Goal: Browse casually: Explore the website without a specific task or goal

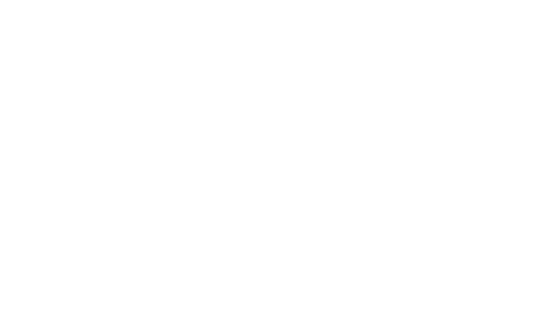
select select "**********"
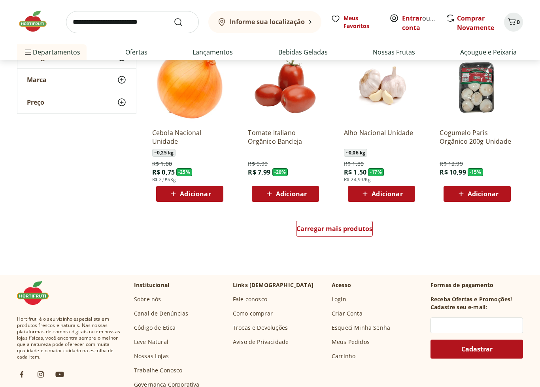
scroll to position [439, 0]
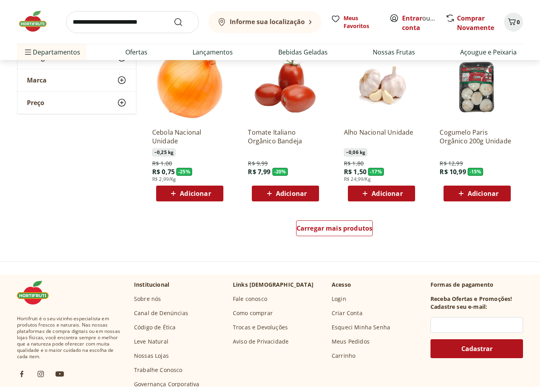
click at [344, 230] on span "Carregar mais produtos" at bounding box center [334, 228] width 76 height 6
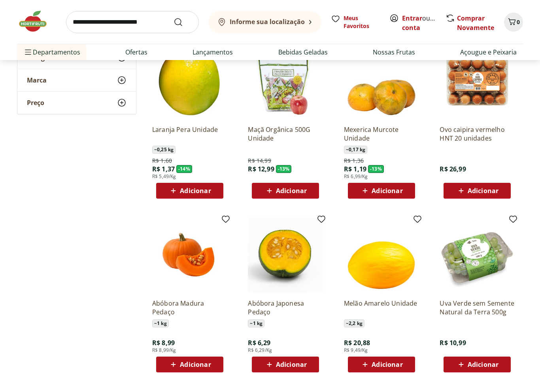
scroll to position [610, 0]
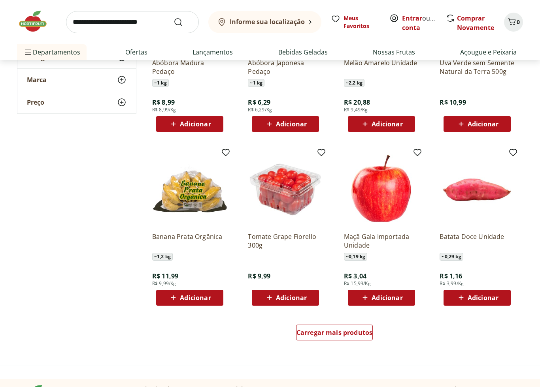
scroll to position [850, 0]
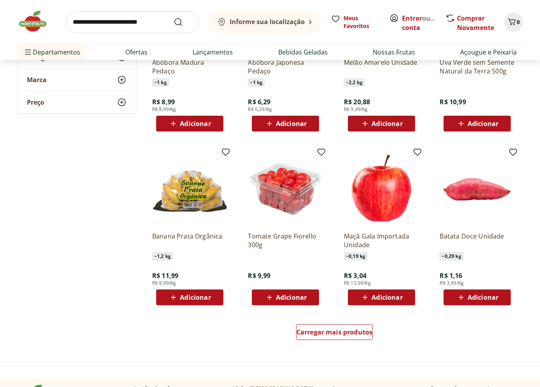
click at [320, 319] on span "Carregar mais produtos" at bounding box center [334, 333] width 76 height 6
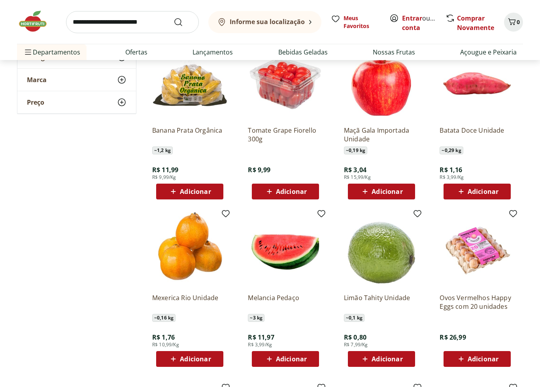
scroll to position [957, 0]
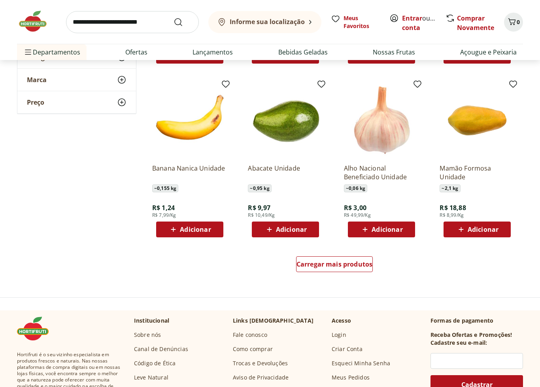
scroll to position [1451, 0]
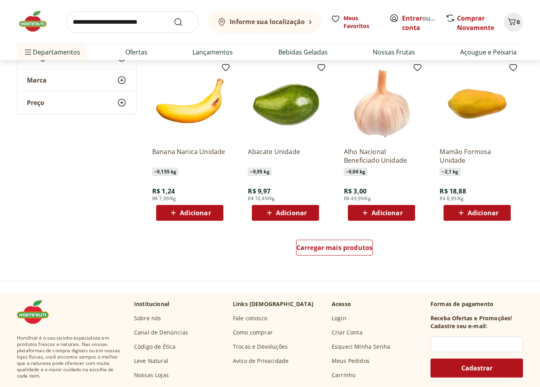
click at [346, 247] on span "Carregar mais produtos" at bounding box center [334, 248] width 76 height 6
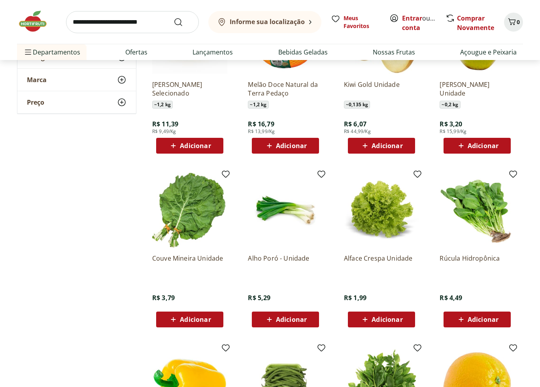
scroll to position [1686, 0]
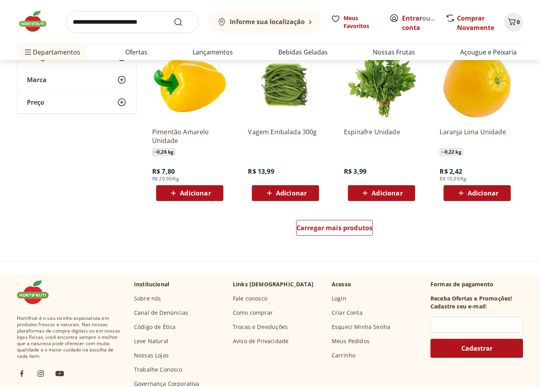
click at [350, 229] on span "Carregar mais produtos" at bounding box center [334, 228] width 76 height 6
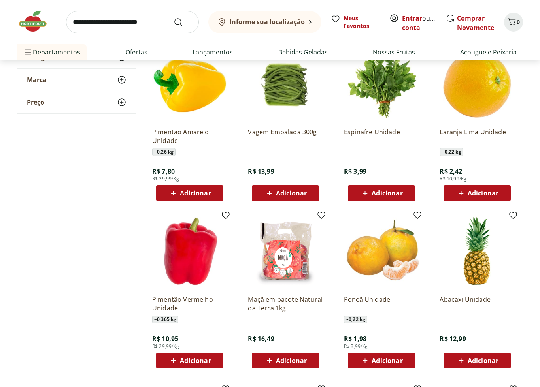
scroll to position [1986, 0]
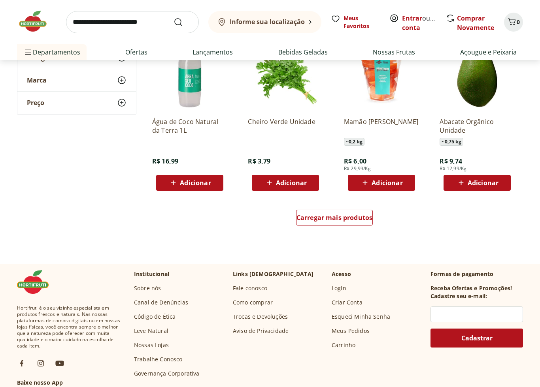
scroll to position [2512, 0]
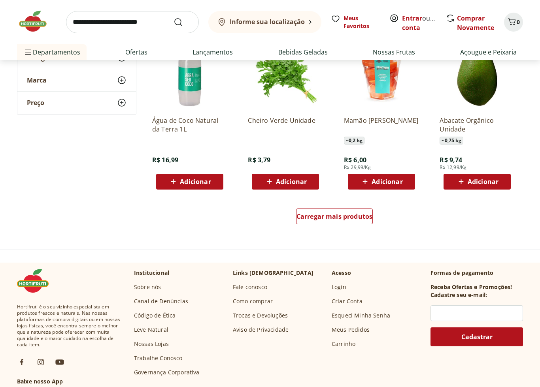
click at [353, 216] on span "Carregar mais produtos" at bounding box center [334, 216] width 76 height 6
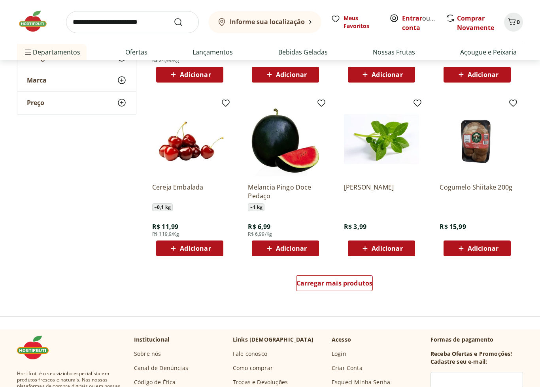
scroll to position [2962, 0]
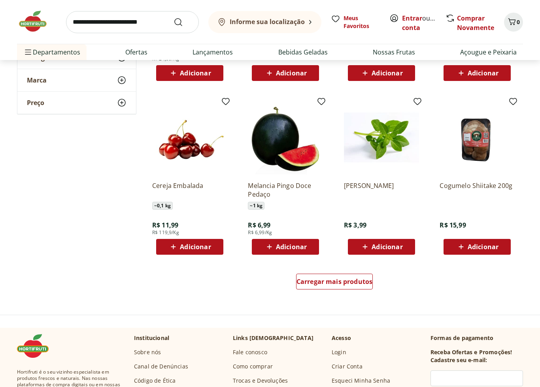
click at [328, 285] on span "Carregar mais produtos" at bounding box center [334, 282] width 76 height 6
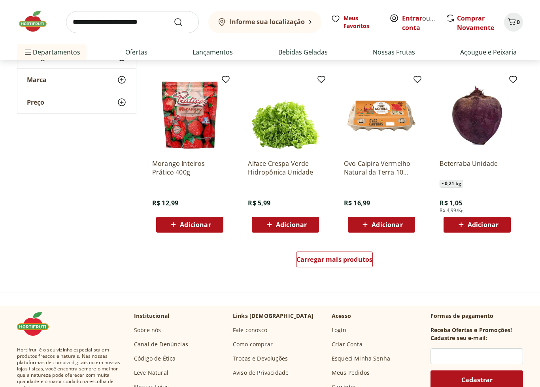
scroll to position [3502, 0]
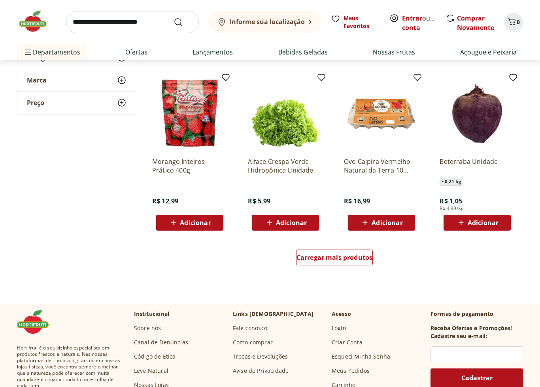
click at [357, 262] on div "Carregar mais produtos" at bounding box center [334, 258] width 77 height 16
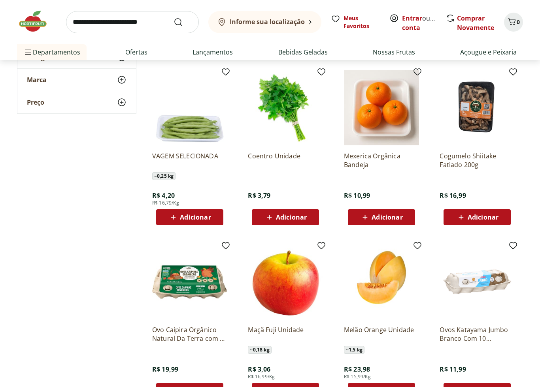
scroll to position [3849, 0]
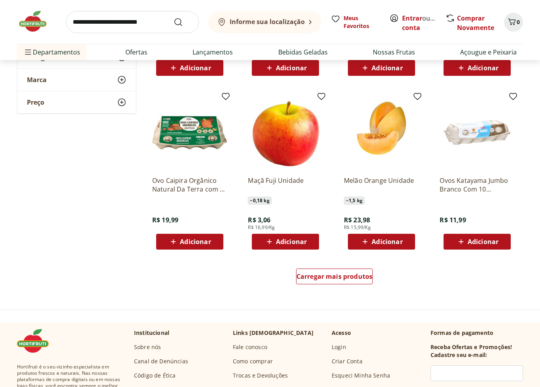
click at [349, 276] on span "Carregar mais produtos" at bounding box center [334, 277] width 76 height 6
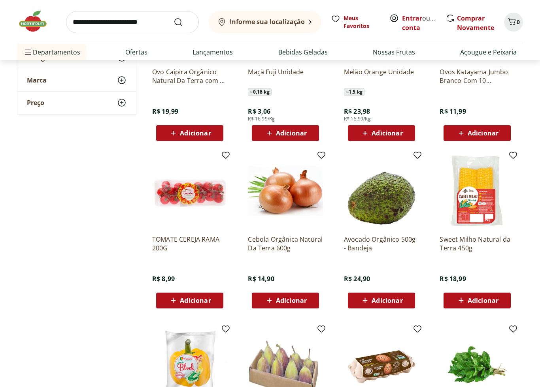
scroll to position [4107, 0]
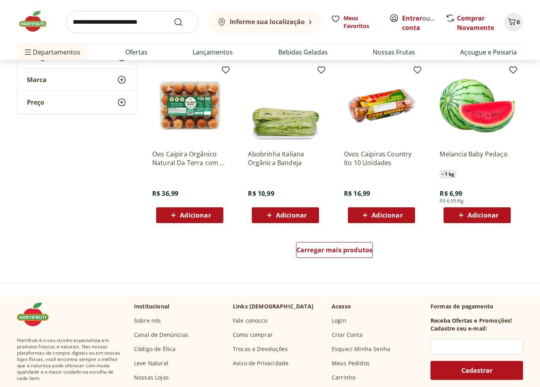
scroll to position [4541, 0]
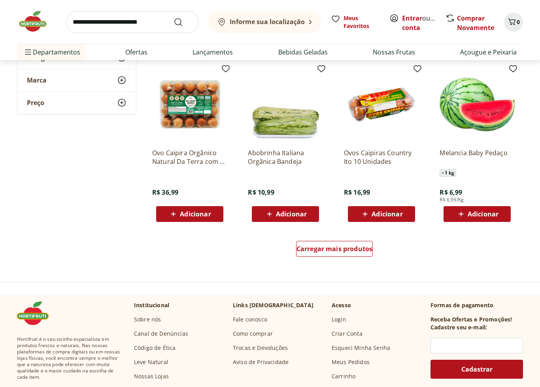
click at [353, 250] on span "Carregar mais produtos" at bounding box center [334, 249] width 76 height 6
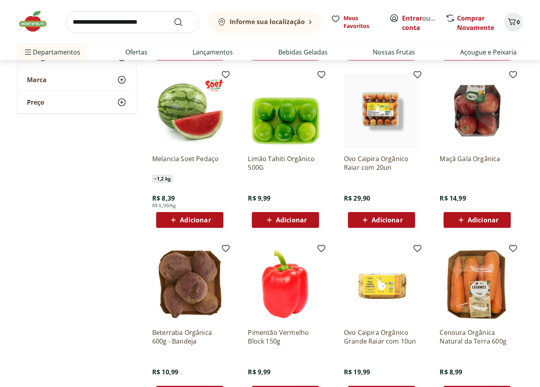
scroll to position [4703, 0]
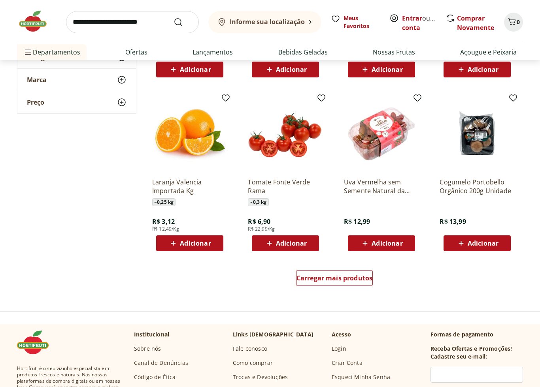
scroll to position [5029, 0]
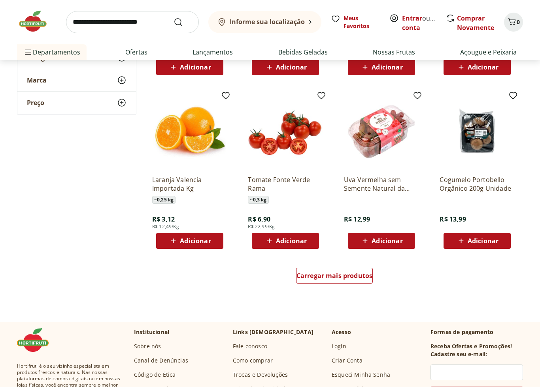
click at [352, 276] on span "Carregar mais produtos" at bounding box center [334, 276] width 76 height 6
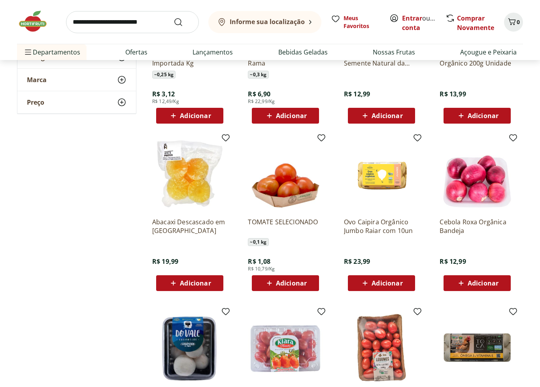
scroll to position [5155, 0]
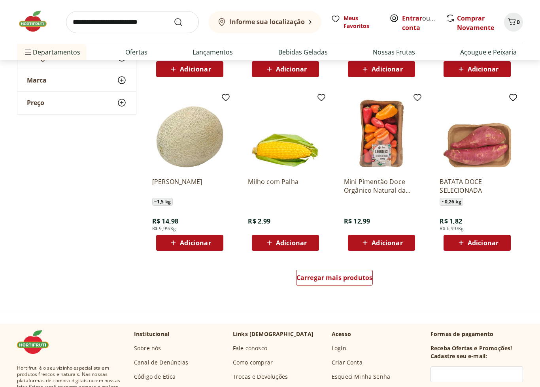
scroll to position [5546, 0]
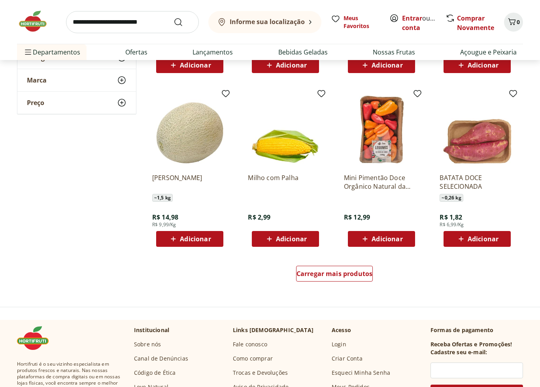
click at [351, 275] on span "Carregar mais produtos" at bounding box center [334, 274] width 76 height 6
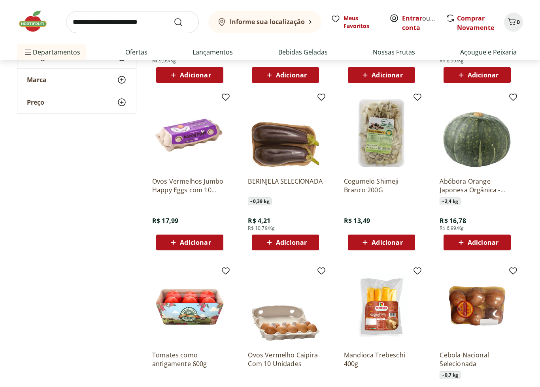
scroll to position [5711, 0]
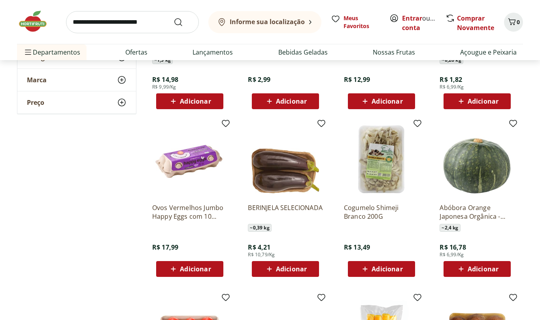
scroll to position [5681, 0]
